Goal: Check status: Check status

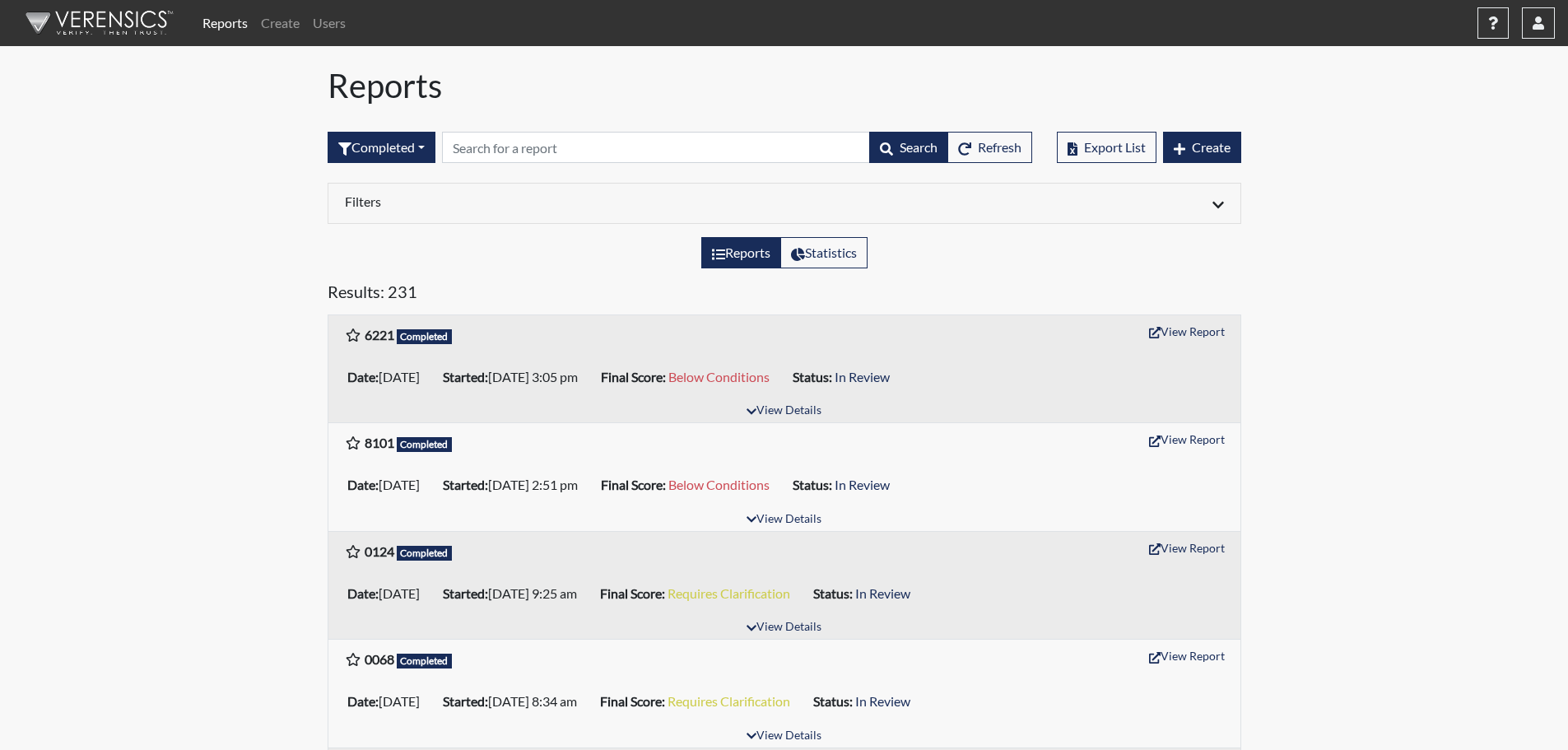
click at [521, 366] on li "Started: 08/21/2025 3:05 pm" at bounding box center [515, 378] width 158 height 26
click at [1176, 330] on button "View Report" at bounding box center [1186, 331] width 91 height 26
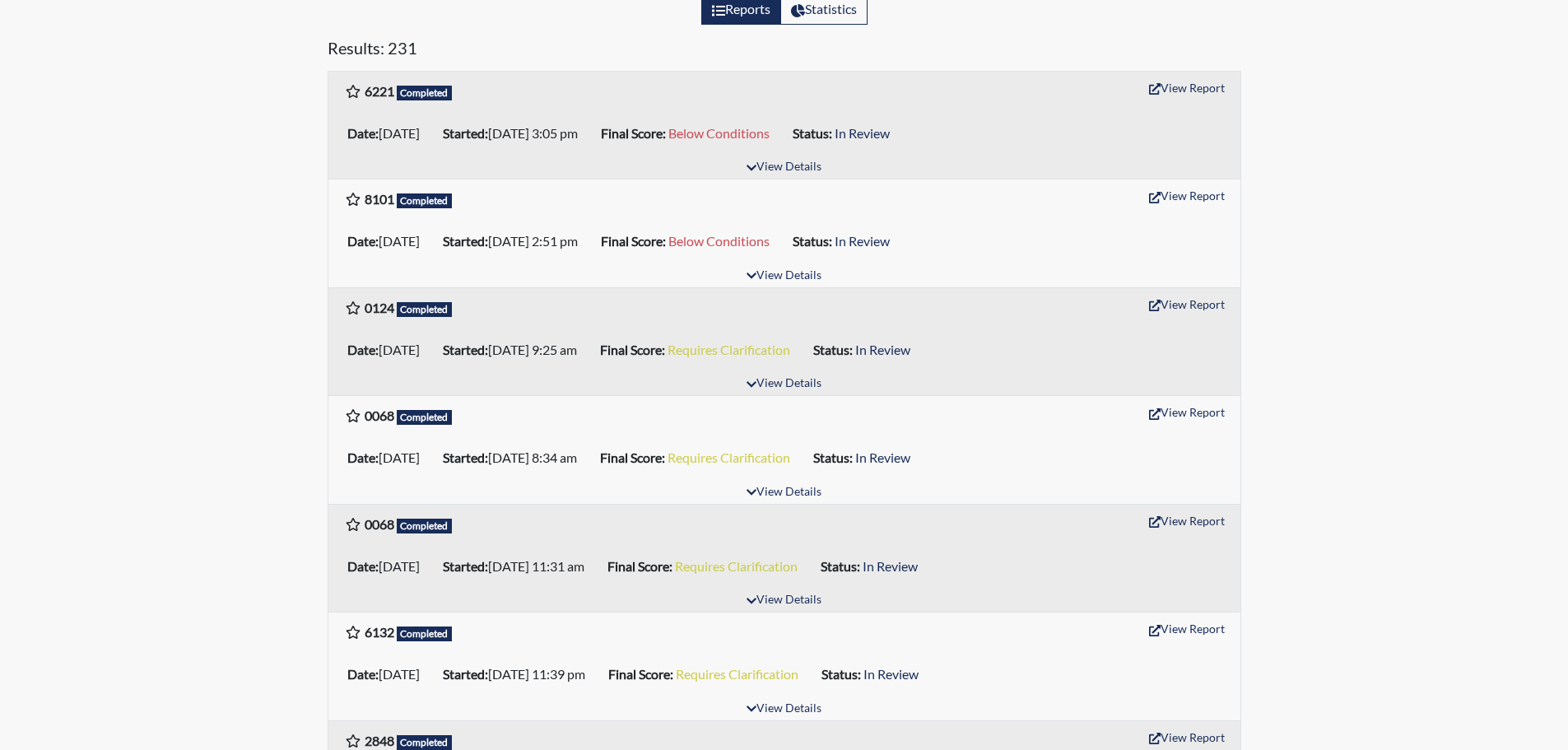
scroll to position [247, 0]
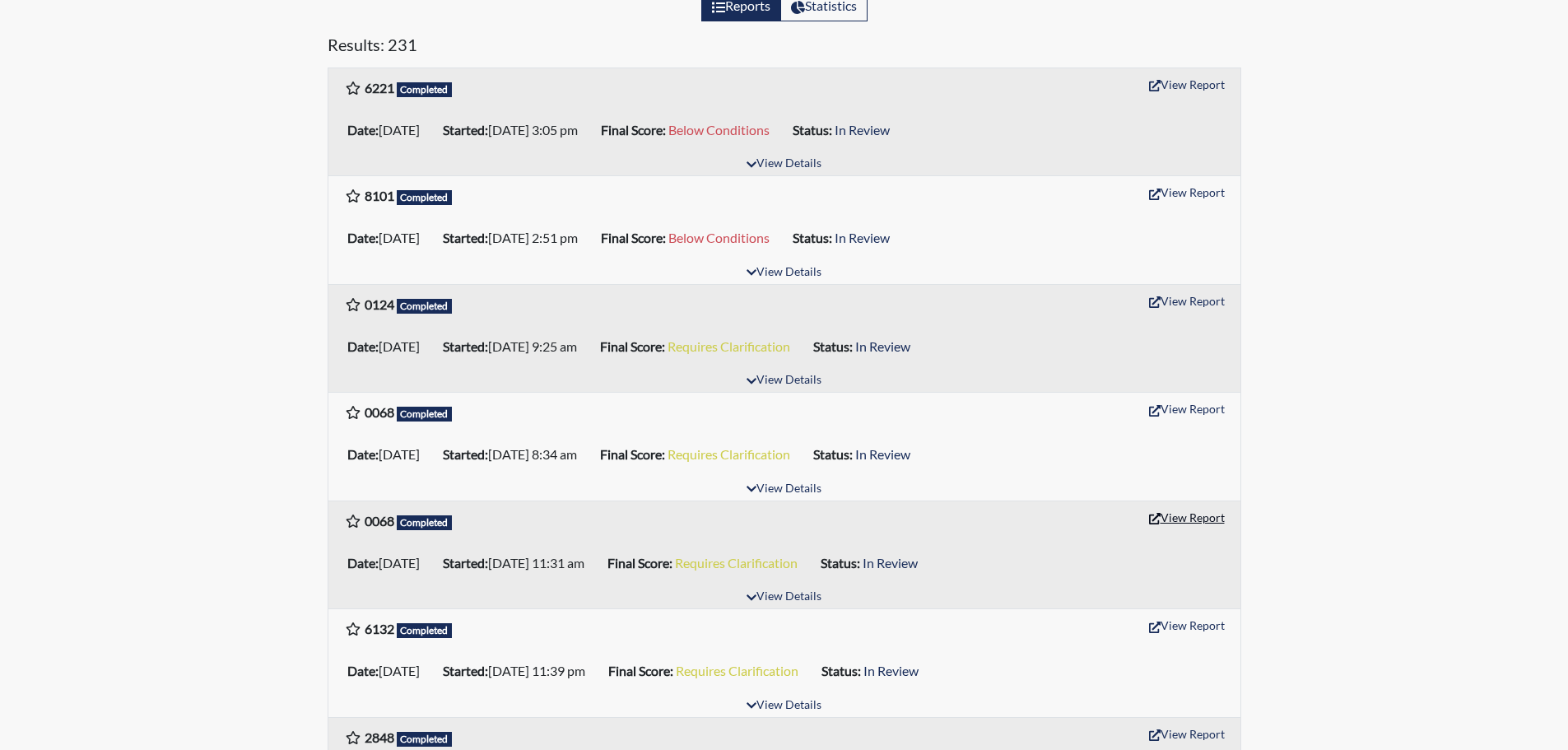
click at [1200, 512] on button "View Report" at bounding box center [1186, 517] width 91 height 26
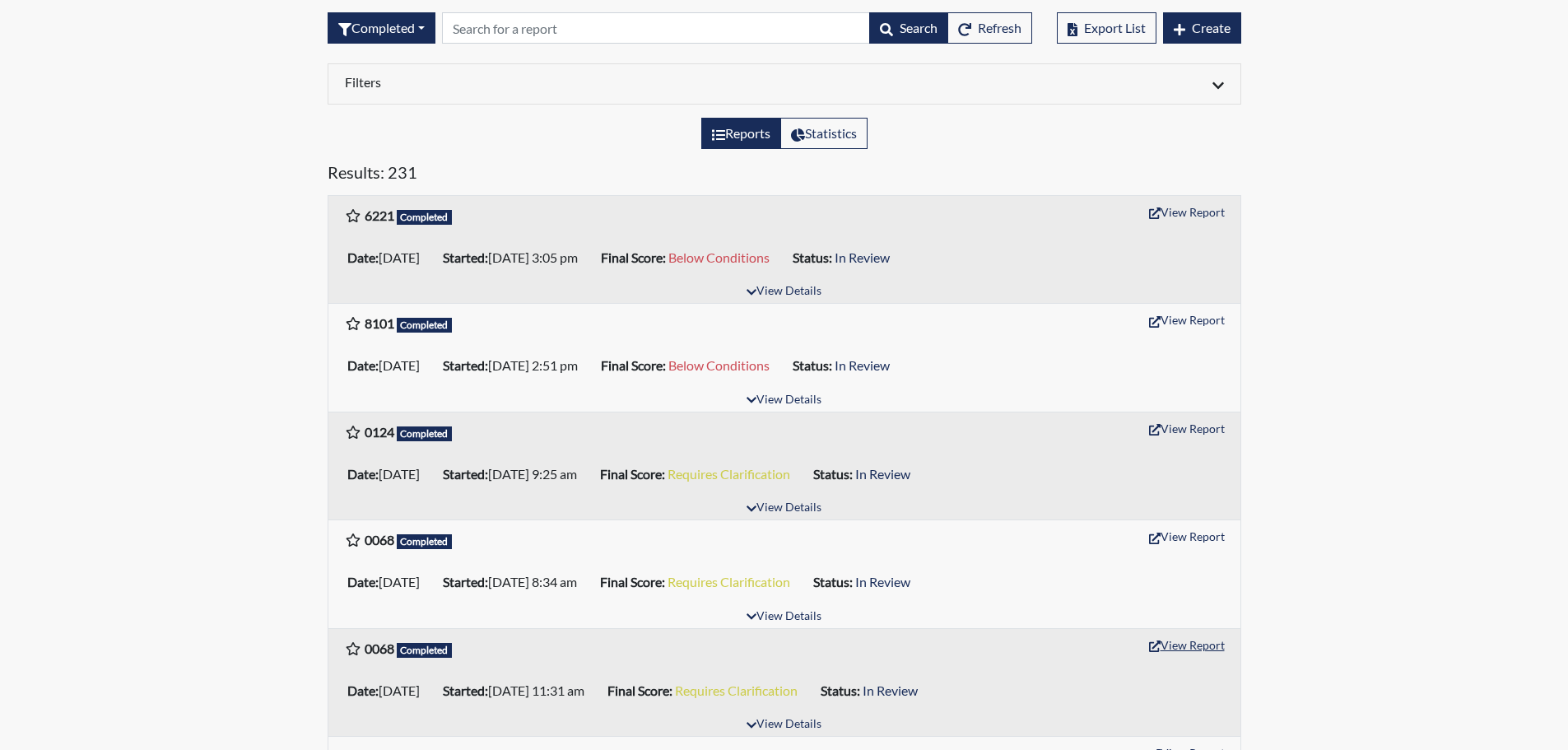
scroll to position [0, 0]
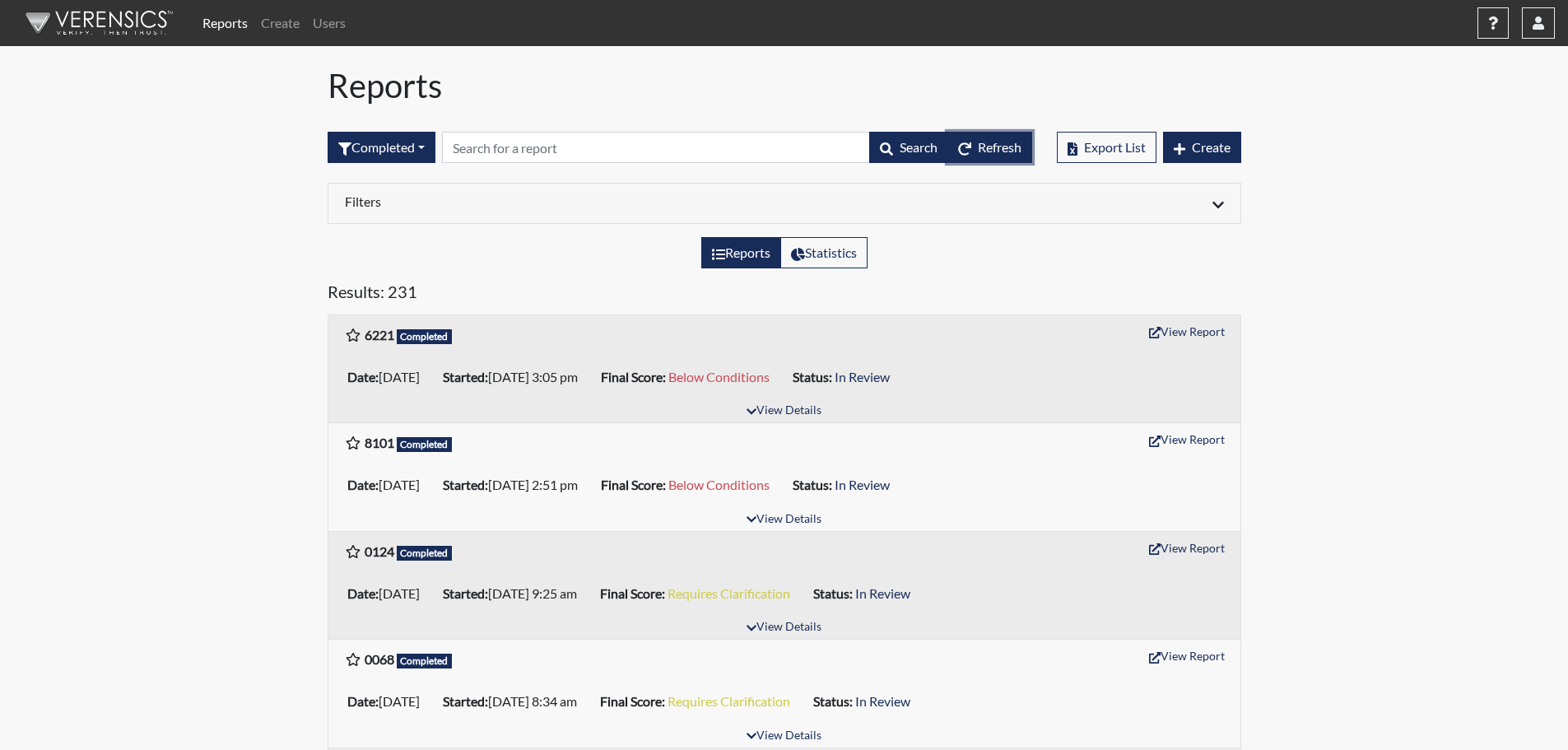
click at [969, 143] on button "Refresh" at bounding box center [989, 146] width 85 height 31
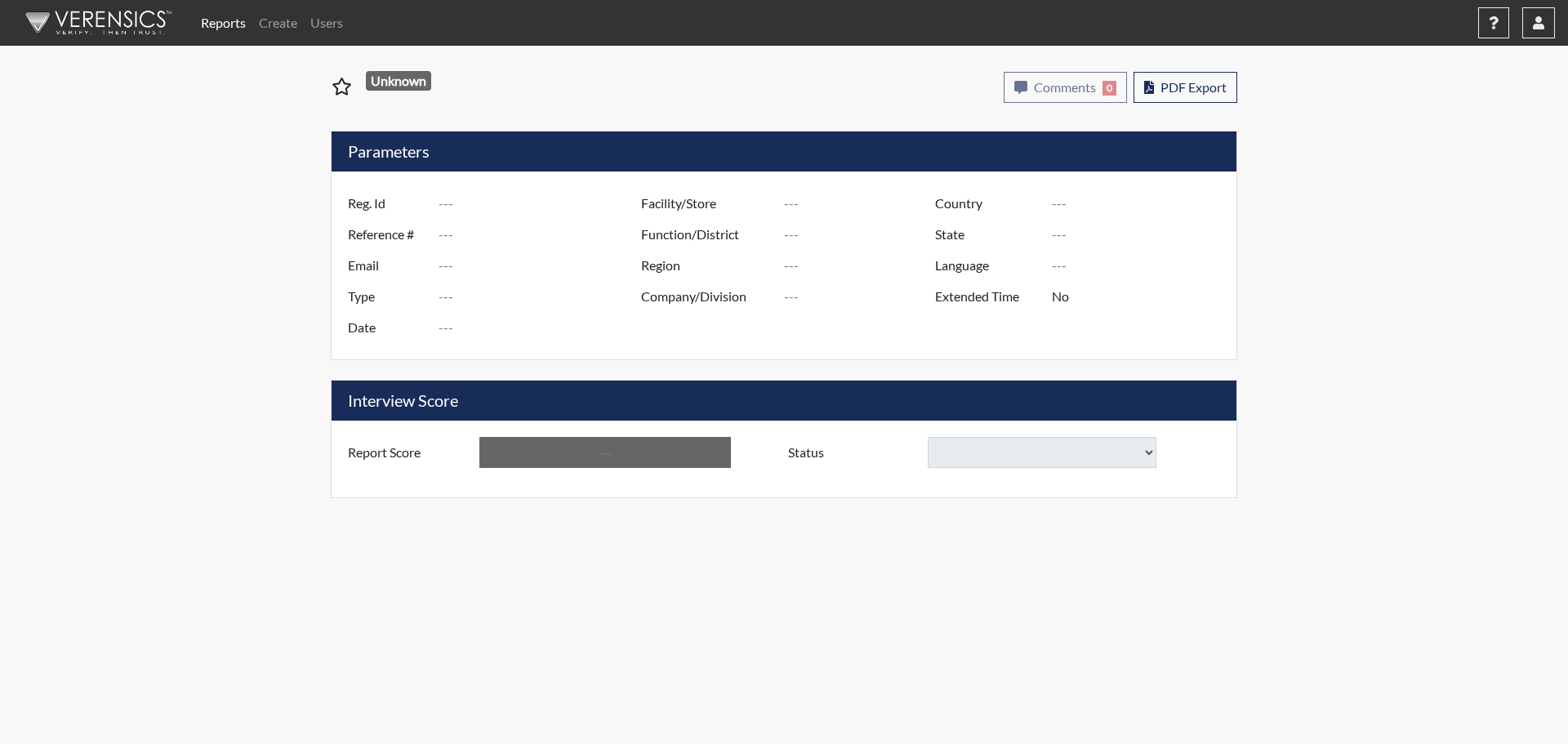
type input "6221"
type input "50871"
type input "[EMAIL_ADDRESS][DOMAIN_NAME]"
type input "Pre-Employment"
type input "[DATE]"
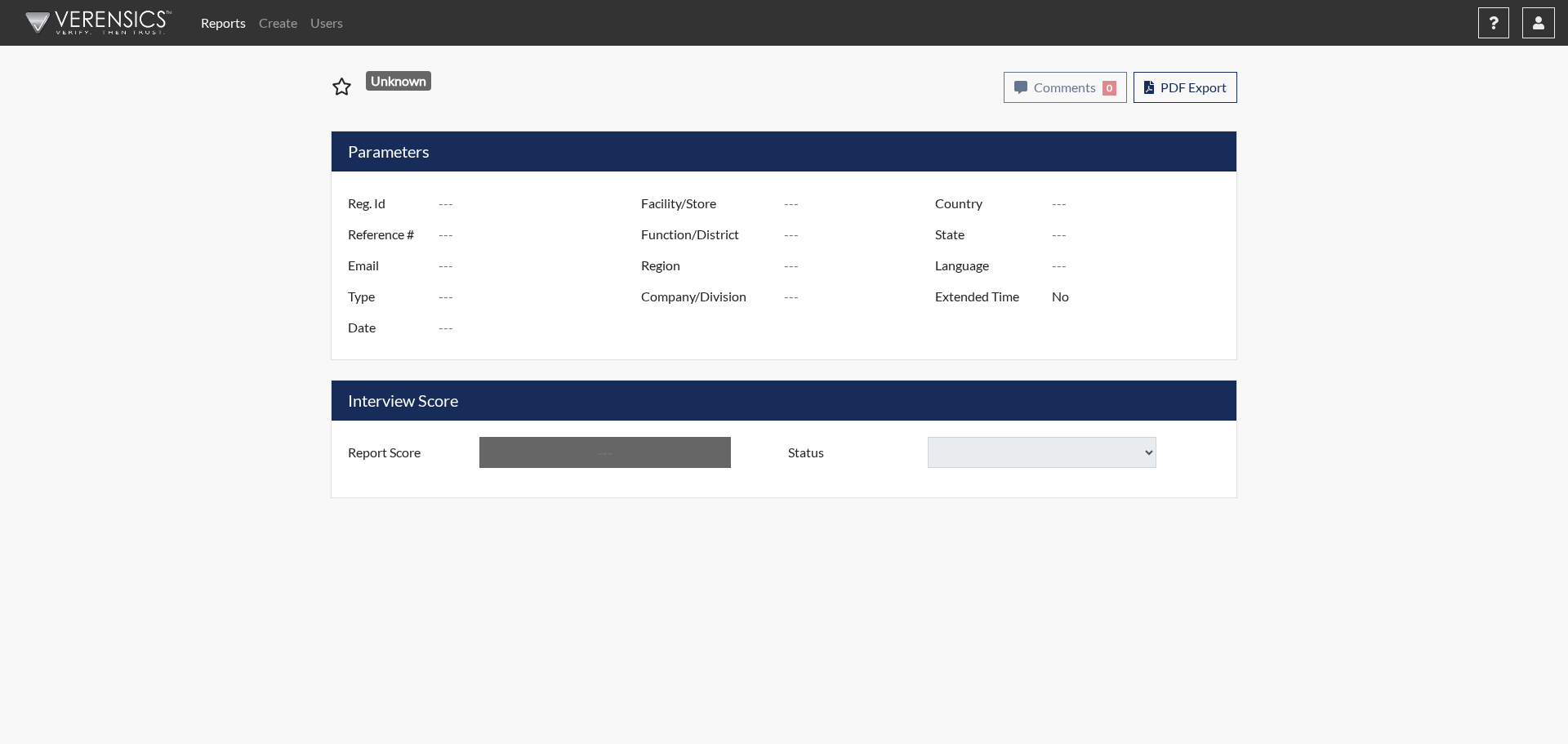
type input "[GEOGRAPHIC_DATA]"
type input "[US_STATE]"
type input "English"
type input "Below Conditions"
select select
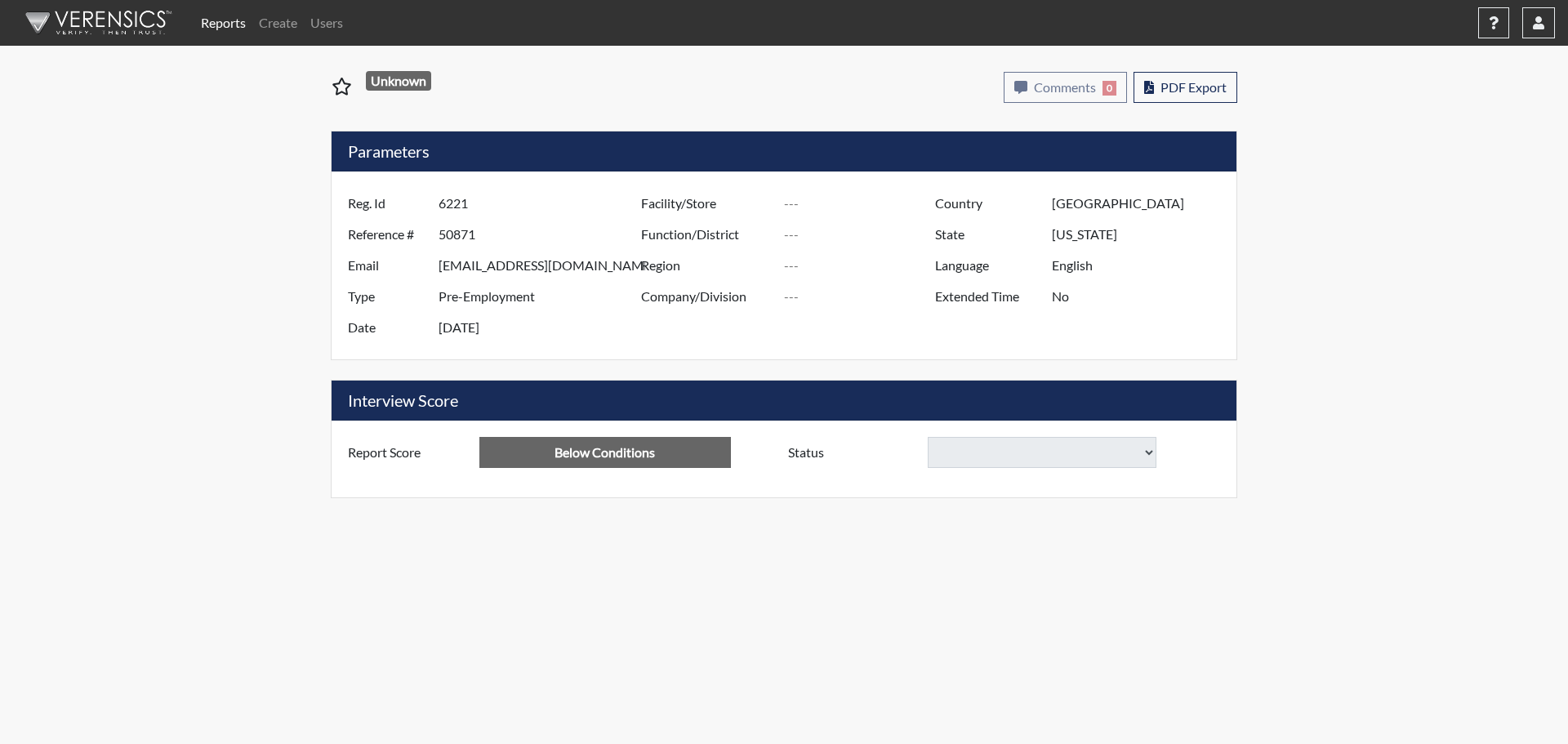
select select
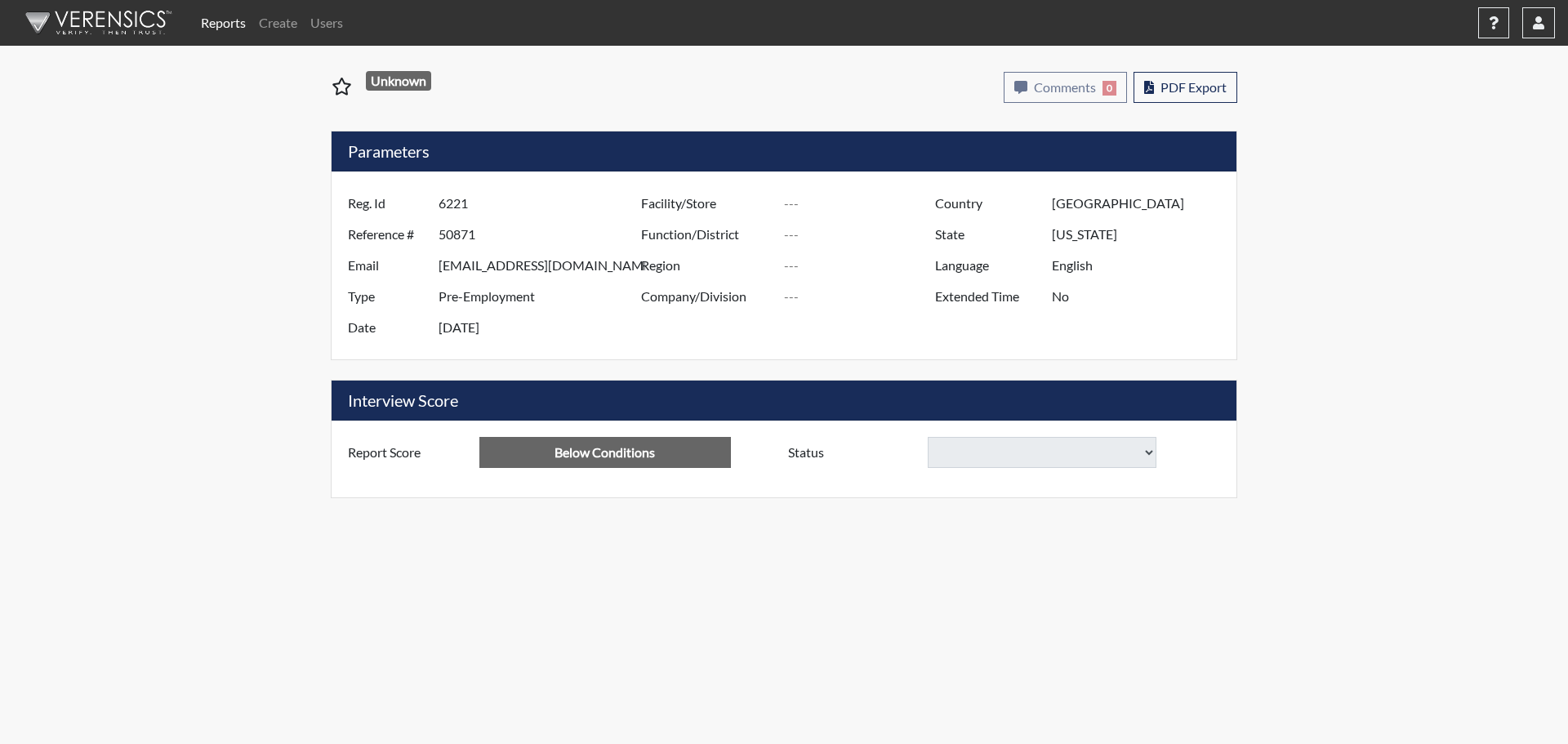
select select
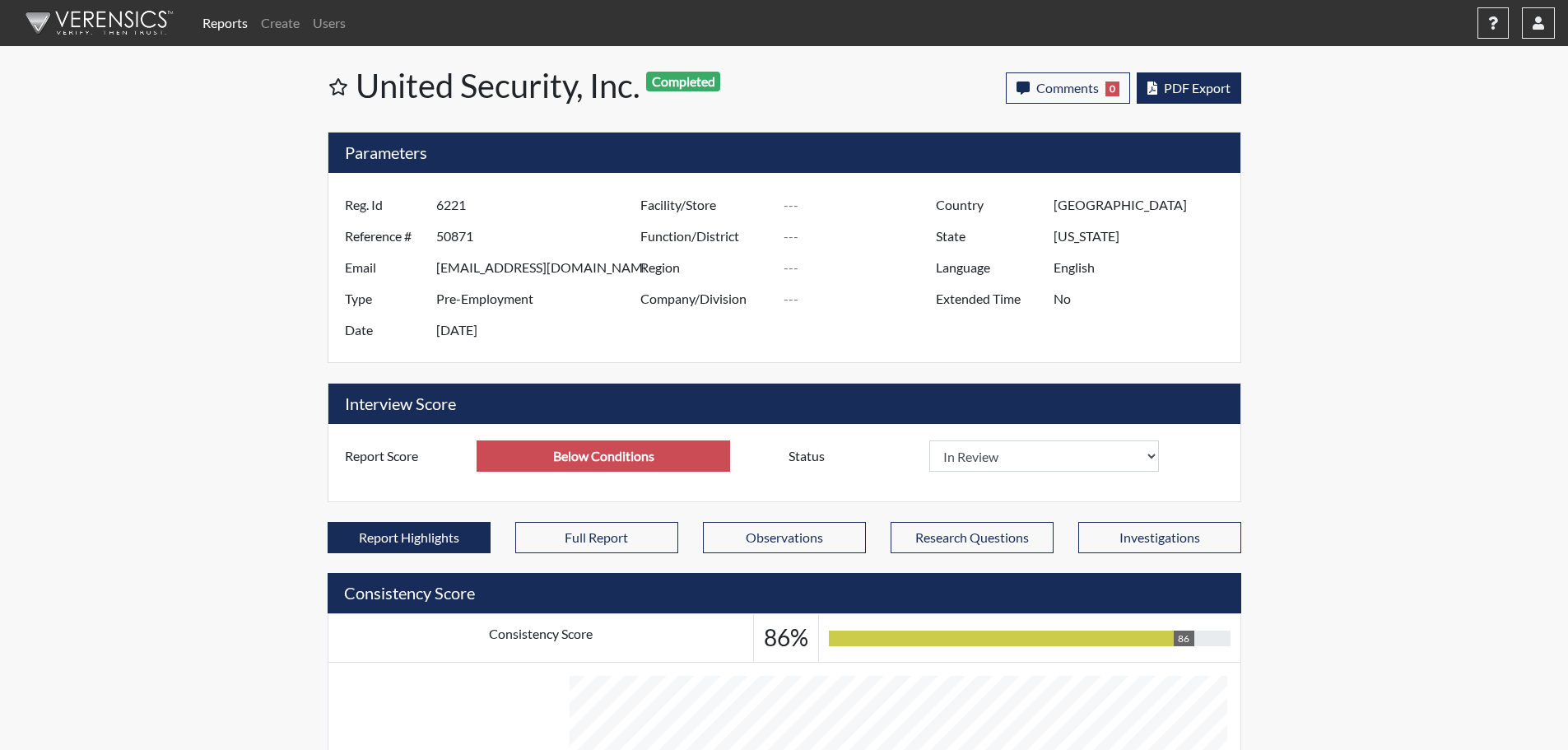
scroll to position [274, 684]
click at [1188, 90] on span "PDF Export" at bounding box center [1198, 88] width 67 height 16
select select
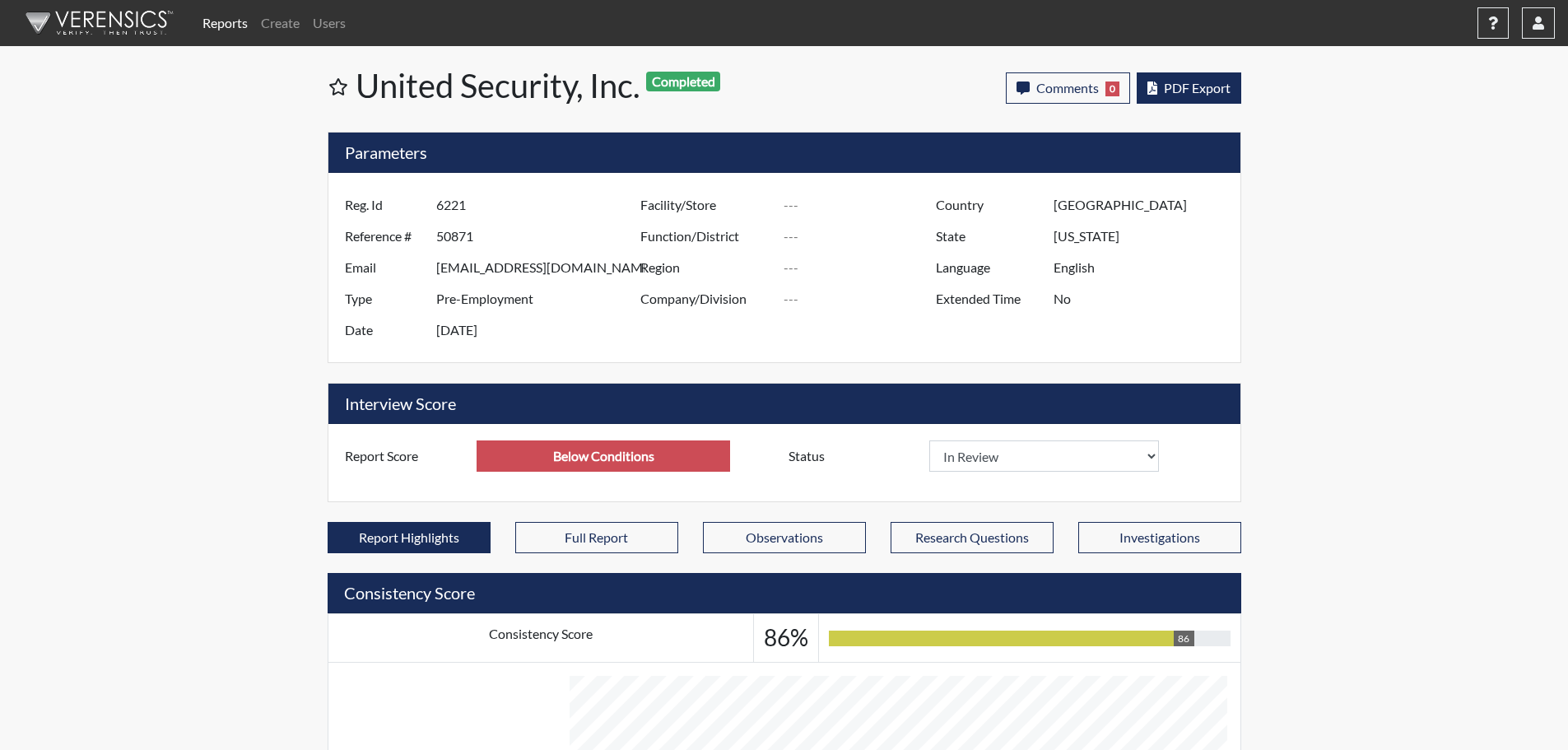
select select
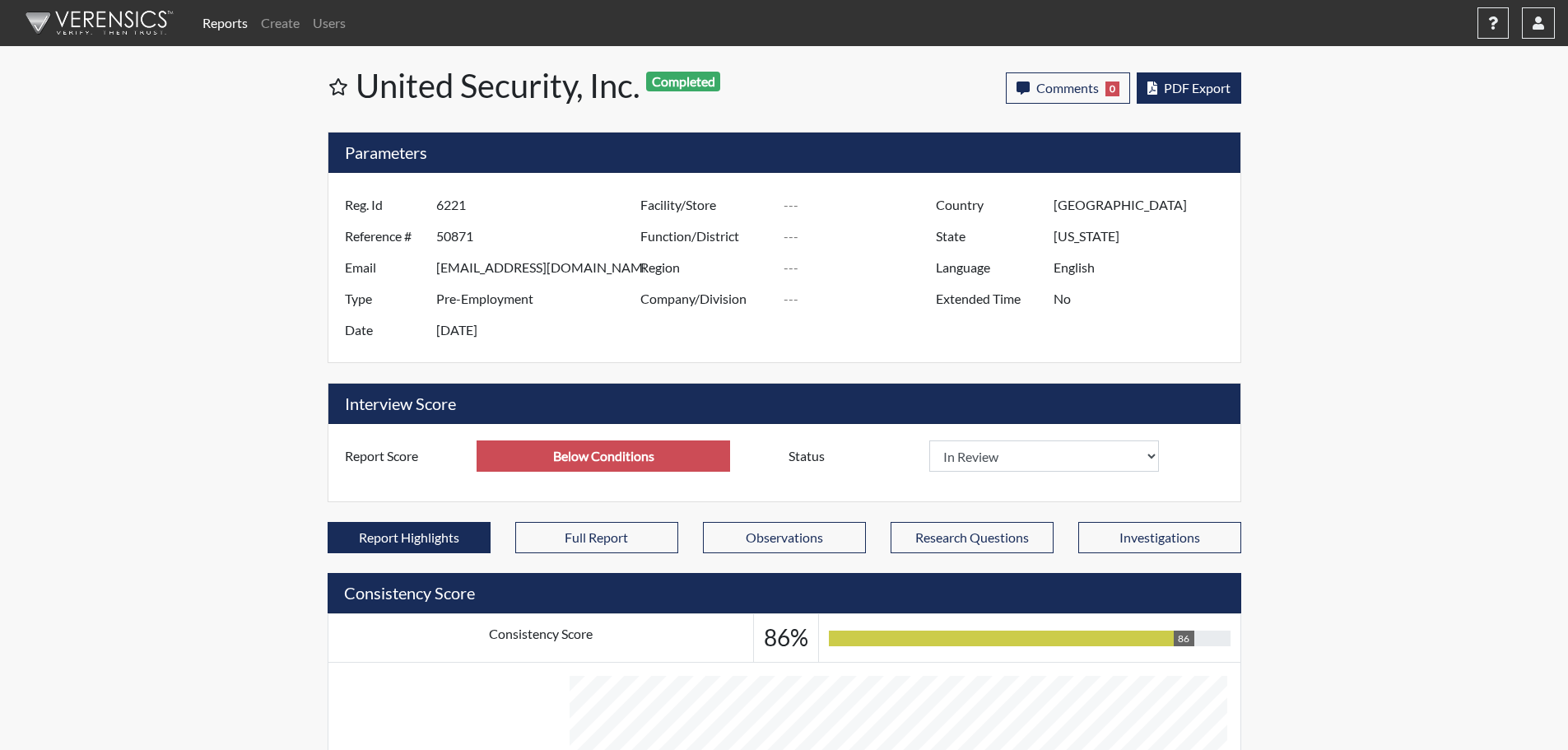
select select
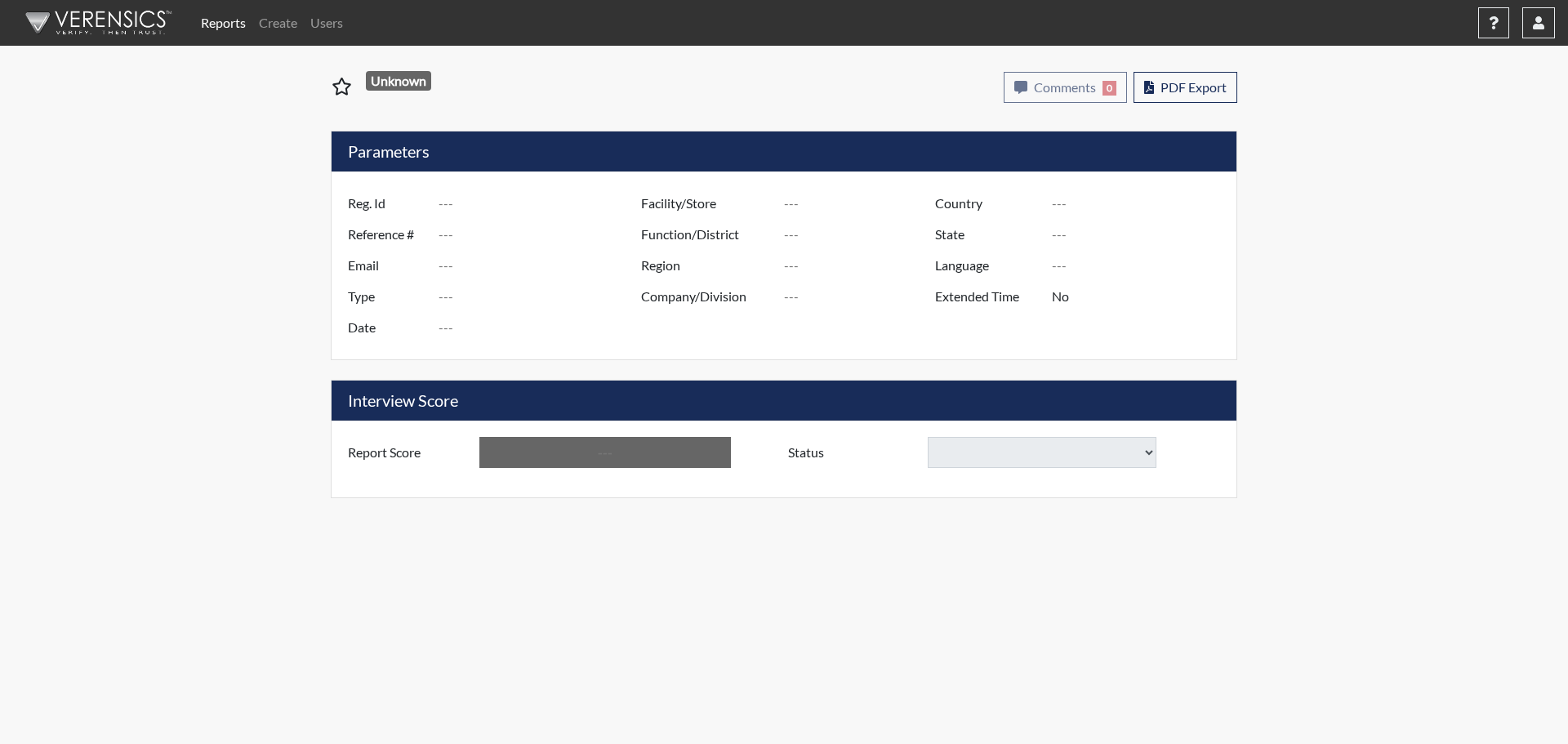
type input "0068"
type input "48899"
type input "santos.nadhira30@gmail.com"
type input "Pre-Employment"
type input "Aug 6, 2025"
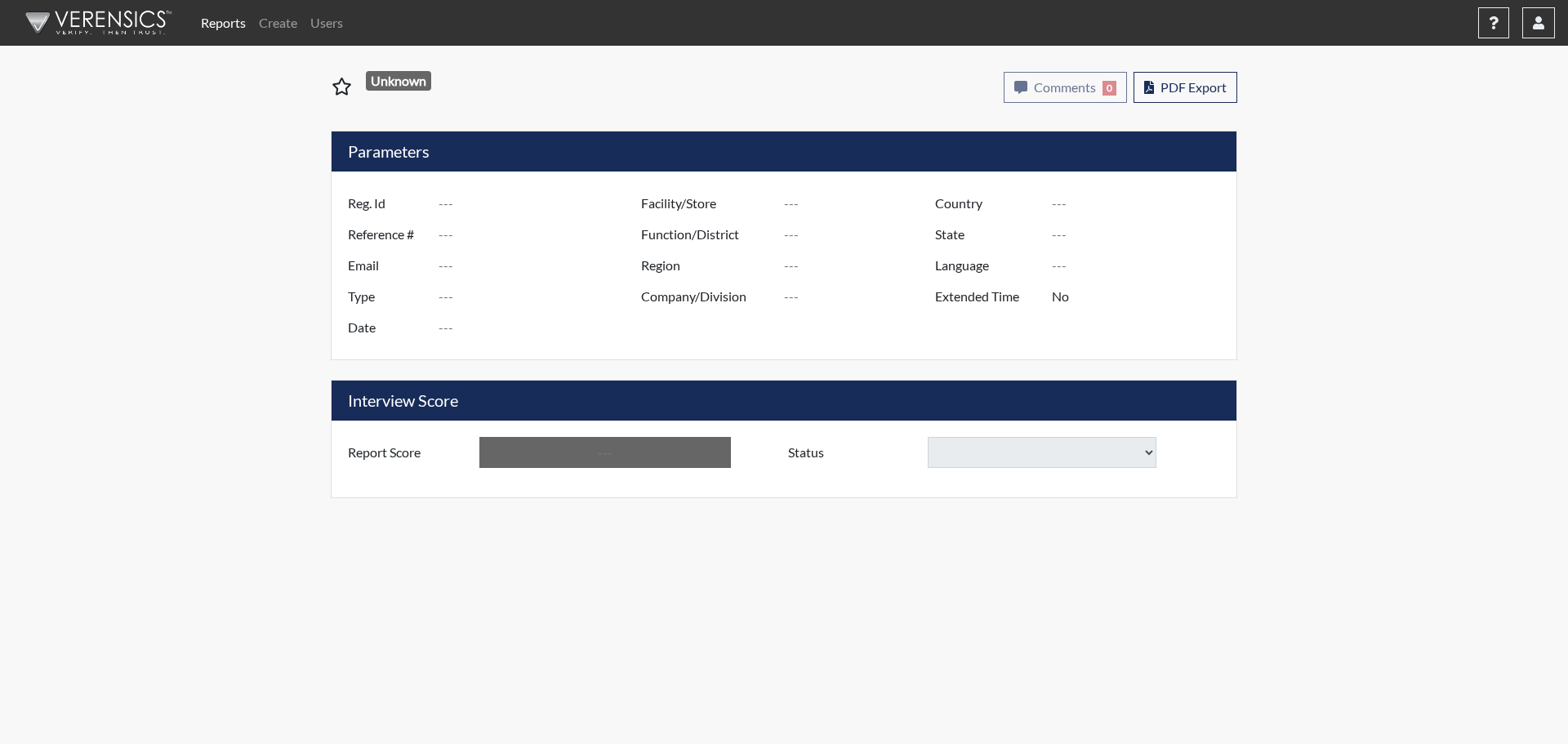
type input "[GEOGRAPHIC_DATA]"
type input "Connecticut"
type input "English"
type input "Requires Clarification"
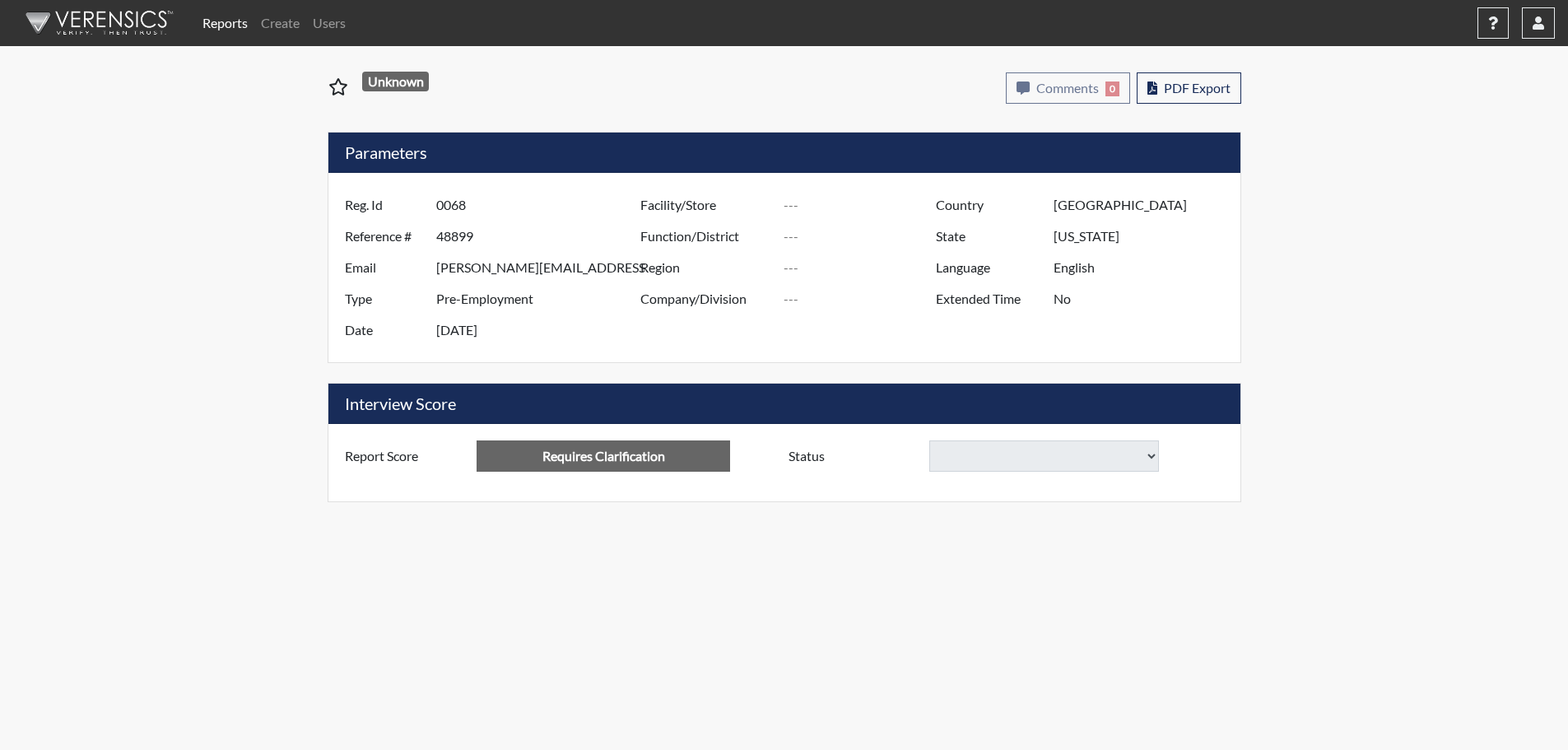
select select
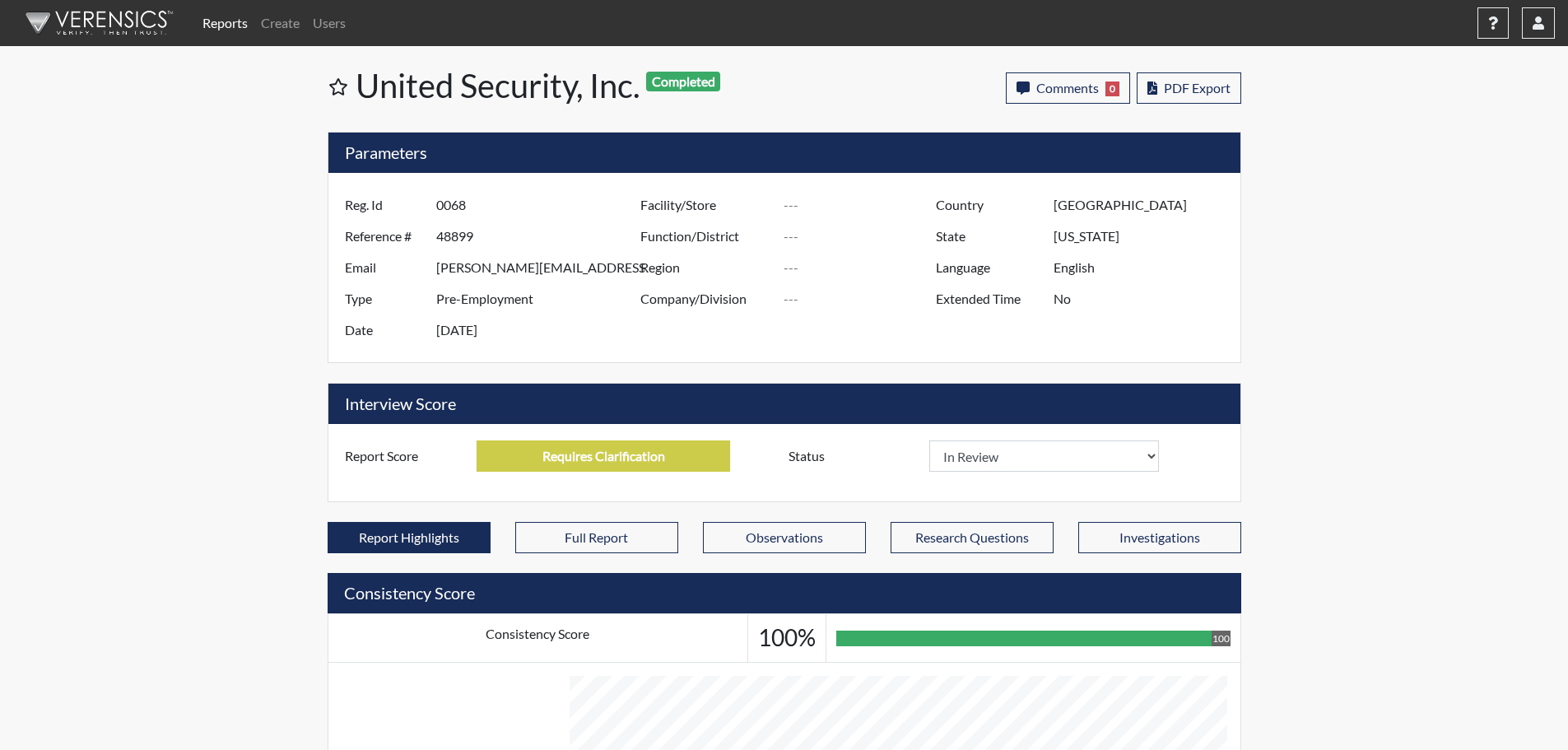
scroll to position [274, 684]
click at [1154, 89] on icon "button" at bounding box center [1152, 87] width 10 height 13
